Goal: Obtain resource: Obtain resource

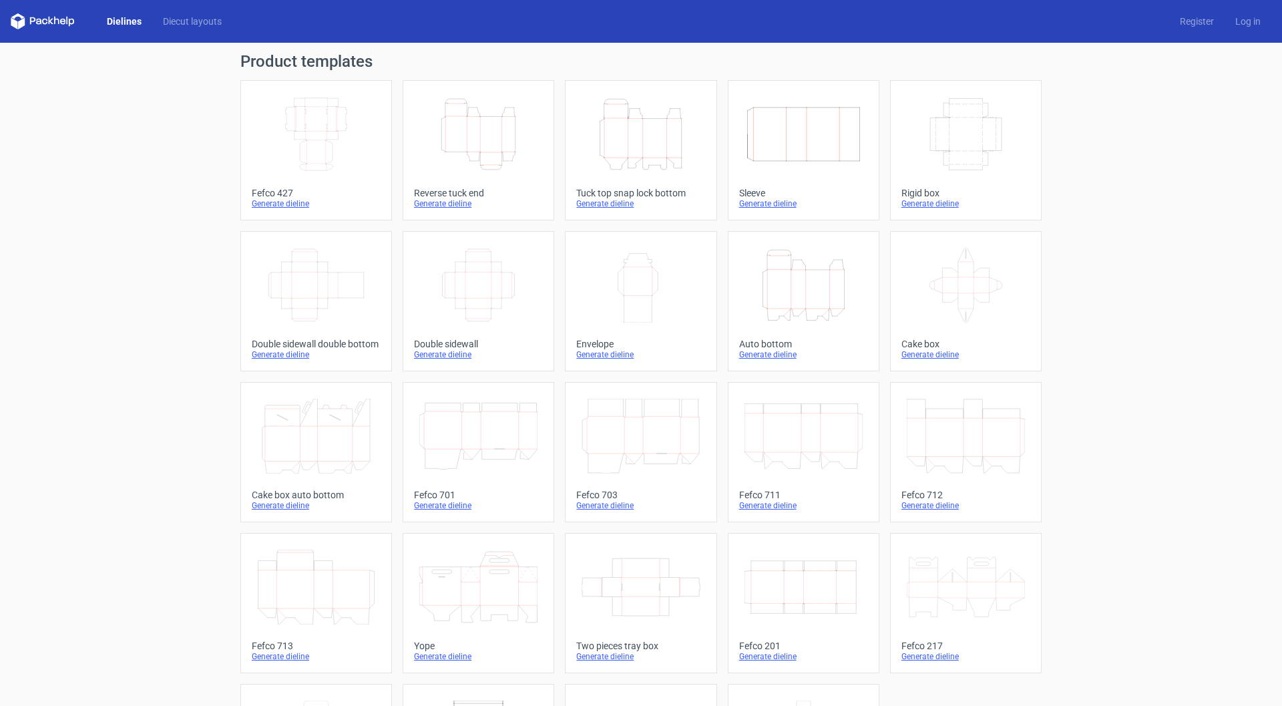
click at [792, 312] on icon "Height Depth Width" at bounding box center [803, 285] width 118 height 75
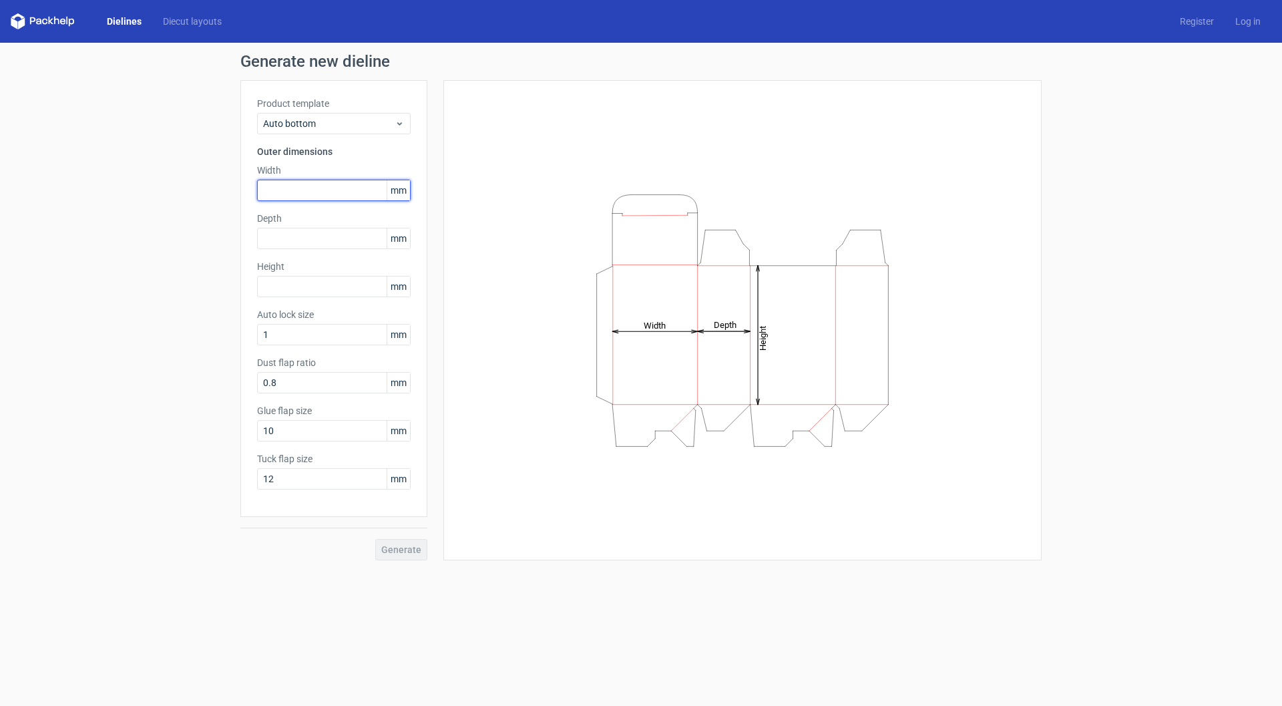
click at [298, 188] on input "text" at bounding box center [334, 190] width 154 height 21
type input "178"
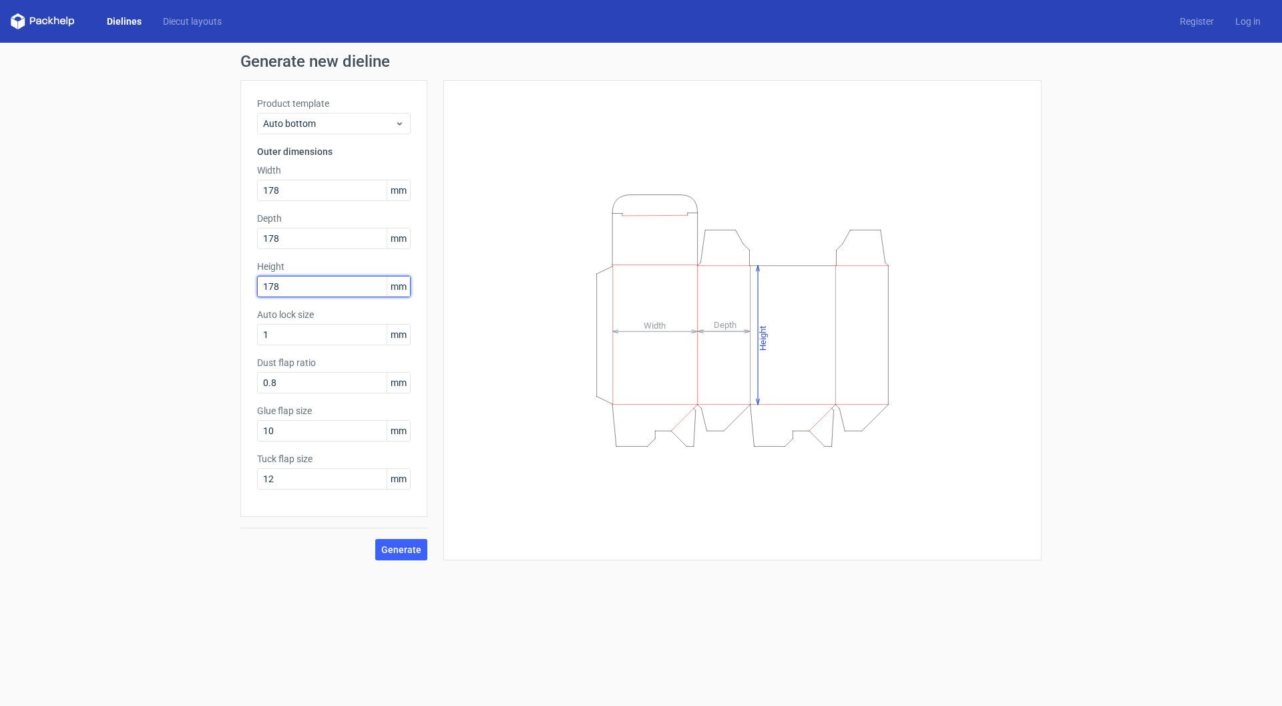
type input "178"
drag, startPoint x: 290, startPoint y: 234, endPoint x: 15, endPoint y: 219, distance: 274.8
click at [33, 218] on div "Generate new dieline Product template Auto bottom Outer dimensions Width 178 mm…" at bounding box center [641, 307] width 1282 height 528
type input "85"
type input "15"
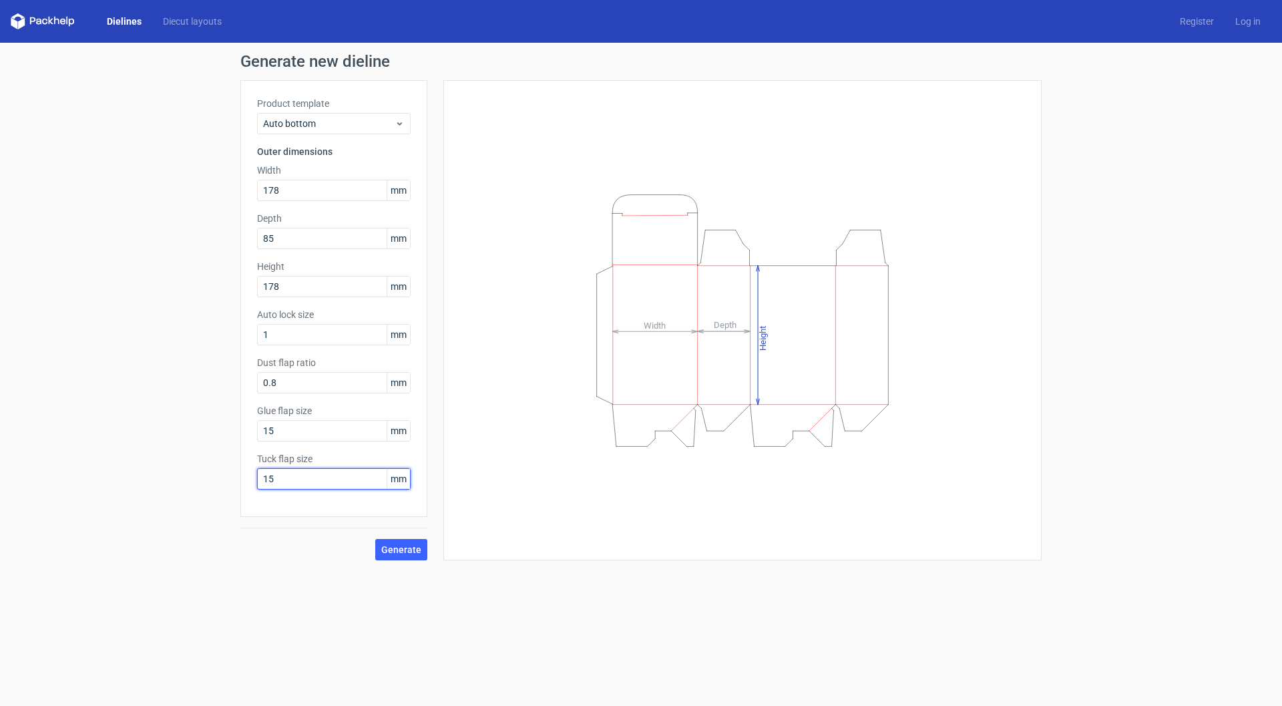
type input "15"
click at [415, 557] on button "Generate" at bounding box center [401, 549] width 52 height 21
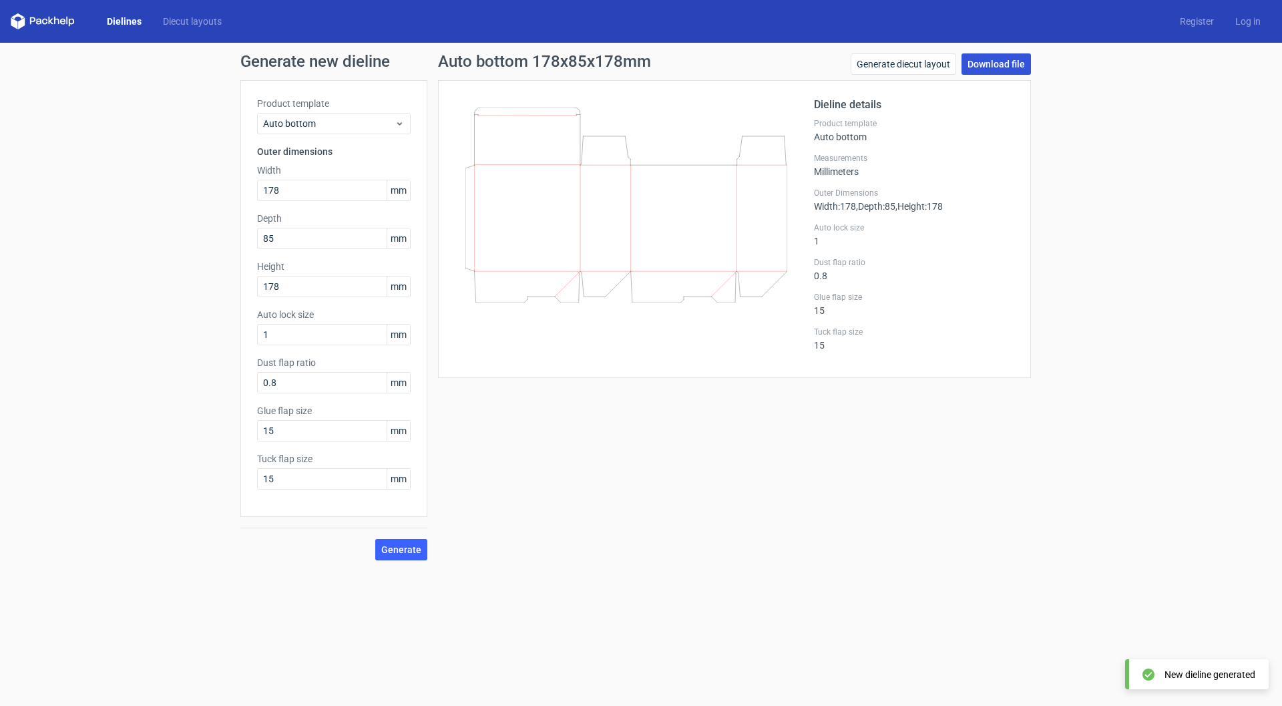
click at [990, 62] on link "Download file" at bounding box center [995, 63] width 69 height 21
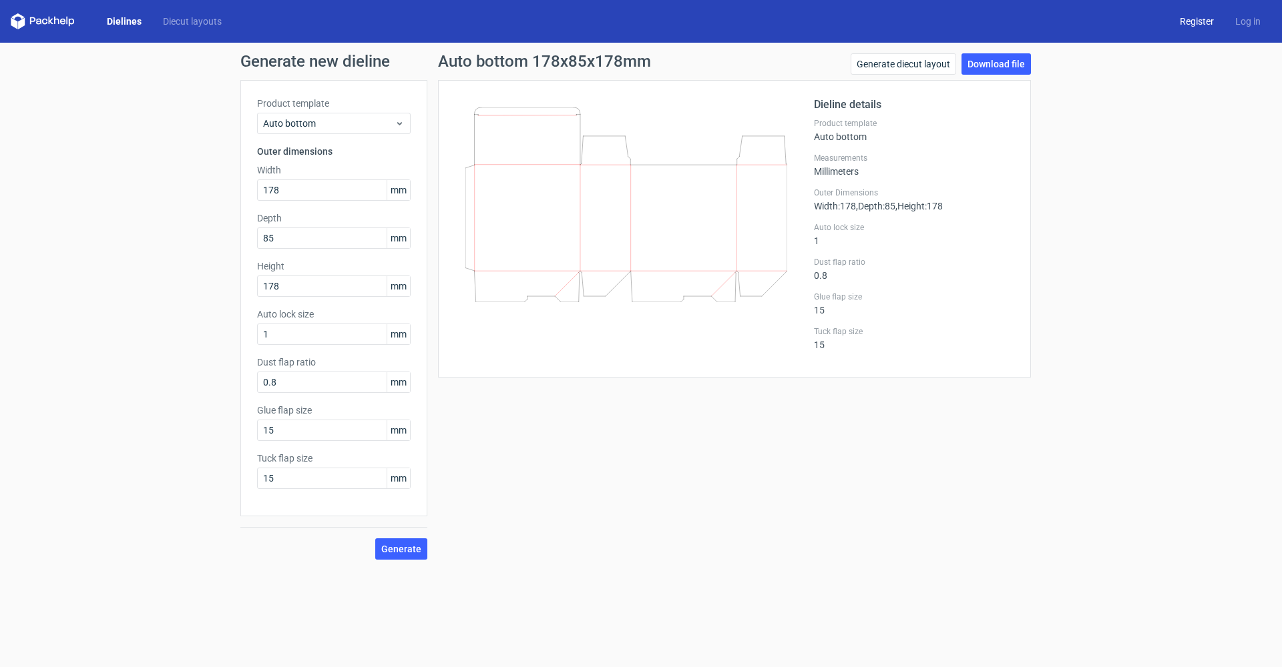
click at [1202, 25] on link "Register" at bounding box center [1196, 21] width 55 height 13
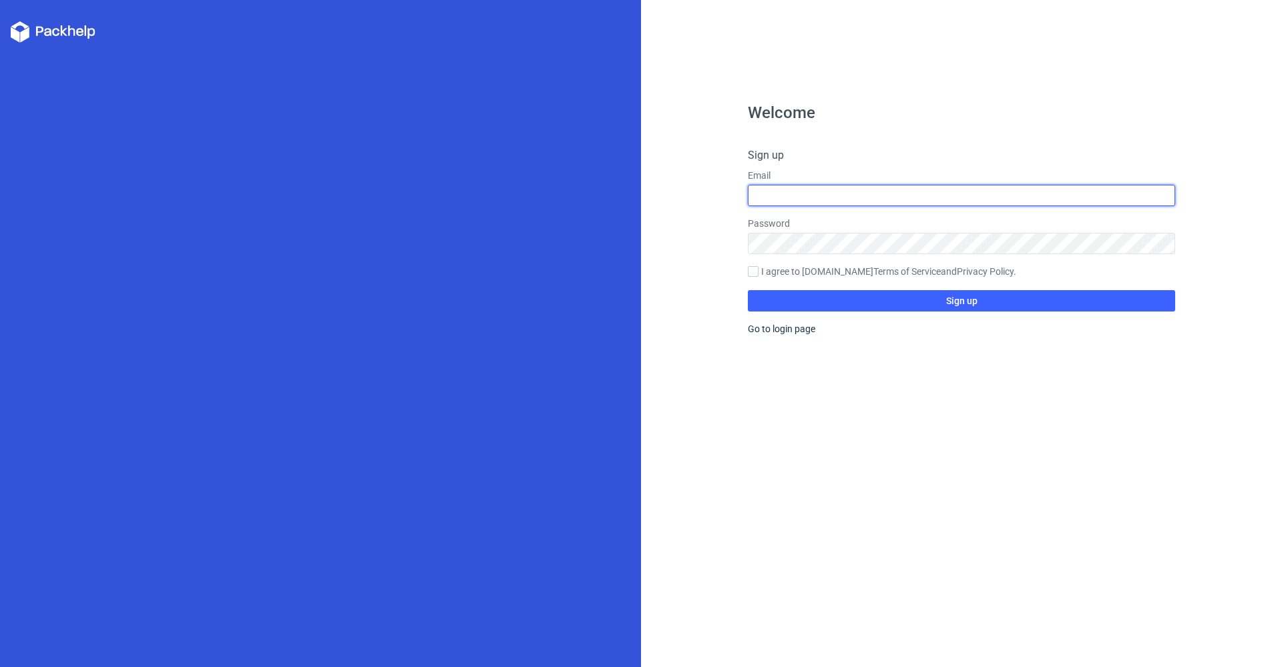
click at [790, 195] on input "text" at bounding box center [961, 195] width 427 height 21
type input "[EMAIL_ADDRESS][DOMAIN_NAME]"
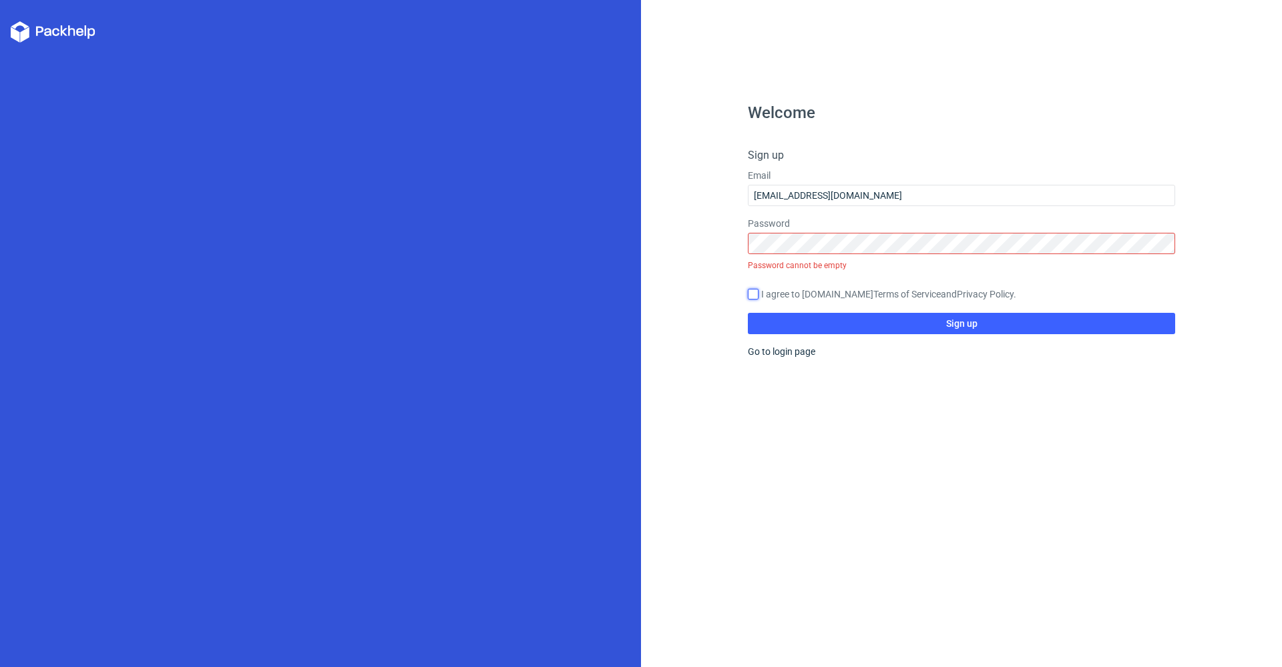
click at [748, 270] on form "Sign up Email [EMAIL_ADDRESS][DOMAIN_NAME] Password Password cannot be empty I …" at bounding box center [961, 241] width 427 height 187
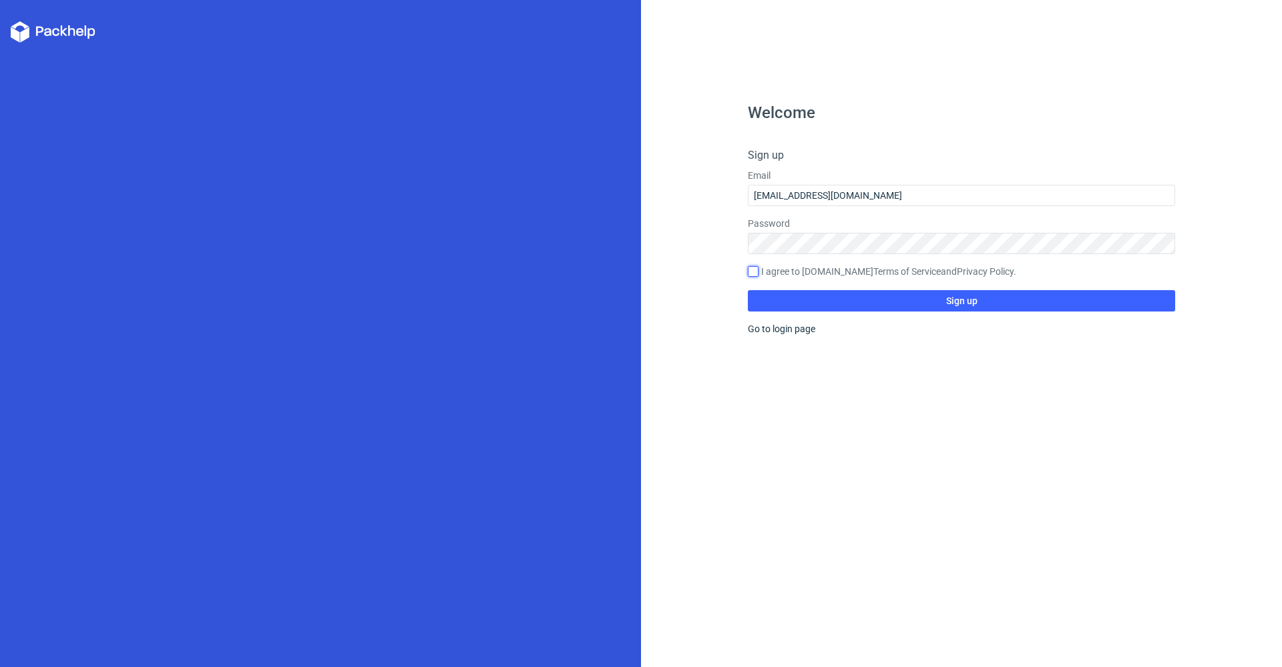
click at [752, 274] on input "I agree to [DOMAIN_NAME] Terms of Service and Privacy Policy ." at bounding box center [753, 271] width 11 height 11
checkbox input "true"
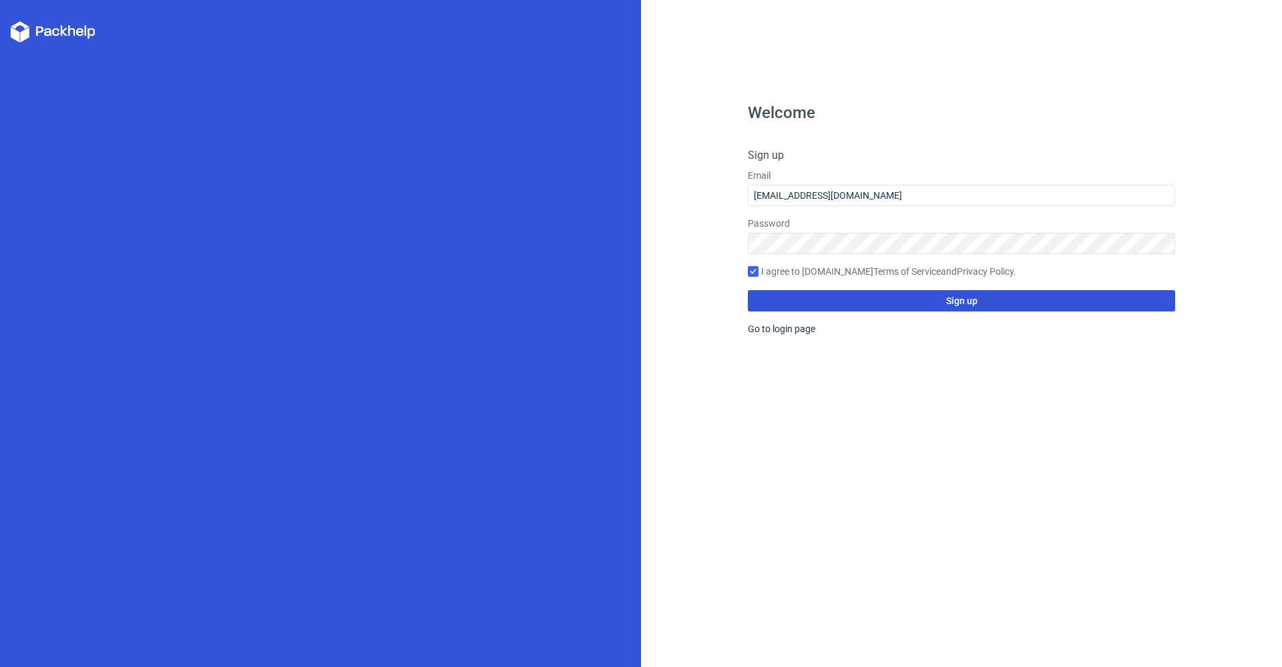
click at [854, 301] on button "Sign up" at bounding box center [961, 300] width 427 height 21
